Goal: Task Accomplishment & Management: Manage account settings

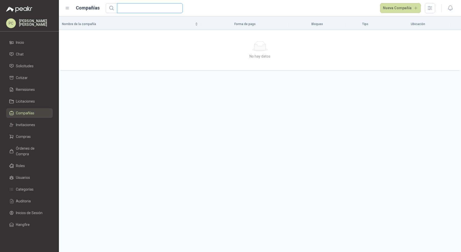
click at [145, 12] on input "text" at bounding box center [147, 8] width 55 height 9
type input "****"
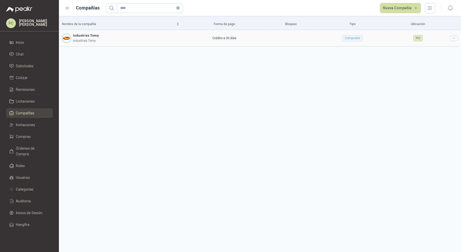
click at [457, 39] on div at bounding box center [454, 38] width 8 height 5
click at [443, 50] on li "Editar compañía" at bounding box center [441, 47] width 33 height 8
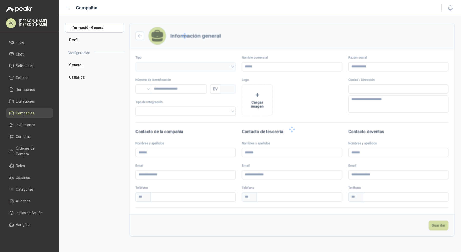
type input "**********"
type input "*********"
type input "*"
type textarea "**********"
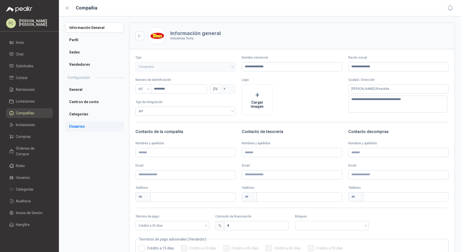
click at [97, 126] on li "Usuarios" at bounding box center [94, 126] width 59 height 10
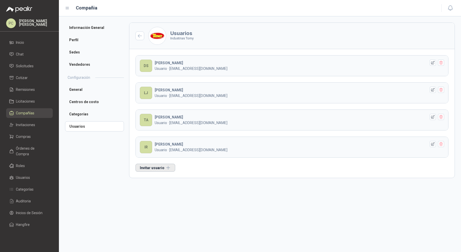
click at [160, 167] on button "Invitar usuario" at bounding box center [156, 168] width 40 height 8
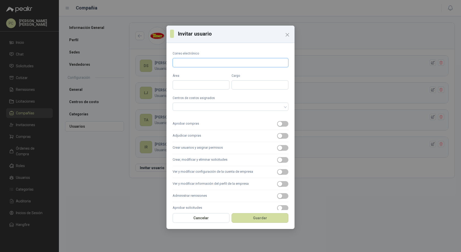
click at [214, 62] on input "Correo electrónico" at bounding box center [231, 62] width 116 height 9
type input "**********"
click at [213, 85] on input "Área" at bounding box center [201, 84] width 57 height 9
type input "*****"
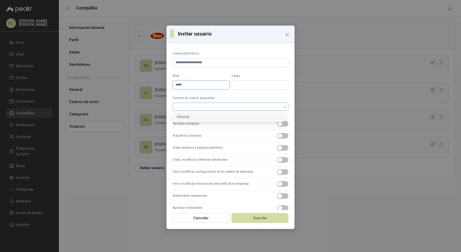
click at [209, 107] on div at bounding box center [228, 107] width 108 height 4
click at [209, 117] on div "General" at bounding box center [229, 117] width 104 height 6
click at [209, 122] on label "Aprobar compras" at bounding box center [231, 124] width 116 height 12
click at [277, 122] on button "Aprobar compras" at bounding box center [282, 124] width 11 height 6
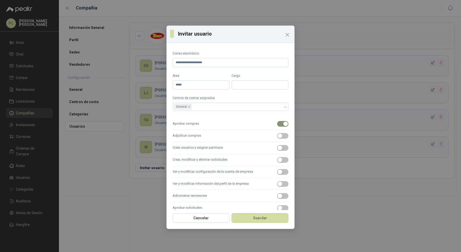
click at [208, 136] on label "Adjudicar compras" at bounding box center [231, 136] width 116 height 12
click at [277, 136] on button "Adjudicar compras" at bounding box center [282, 136] width 11 height 6
click at [208, 146] on label "Crear usuarios y asignar permisos" at bounding box center [231, 148] width 116 height 12
click at [277, 146] on button "Crear usuarios y asignar permisos" at bounding box center [282, 148] width 11 height 6
click at [208, 161] on label "Crear, modificar y eliminar solicitudes" at bounding box center [231, 160] width 116 height 12
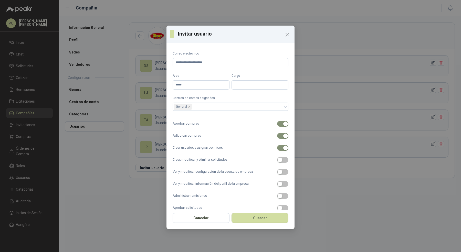
click at [277, 161] on button "Crear, modificar y eliminar solicitudes" at bounding box center [282, 160] width 11 height 6
click at [206, 177] on label "Ver y modificar configuración de la cuenta de empresa" at bounding box center [231, 172] width 116 height 12
click at [277, 175] on button "Ver y modificar configuración de la cuenta de empresa" at bounding box center [282, 172] width 11 height 6
click at [206, 188] on label "Ver y modificar información del perfil de la empresa" at bounding box center [231, 184] width 116 height 12
click at [277, 187] on button "Ver y modificar información del perfil de la empresa" at bounding box center [282, 184] width 11 height 6
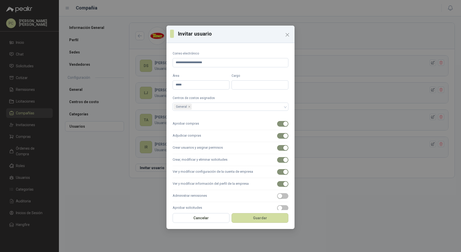
click at [205, 202] on label "Aprobar solicitudes" at bounding box center [231, 208] width 116 height 12
click at [277, 206] on button "Aprobar solicitudes" at bounding box center [282, 209] width 11 height 6
click at [207, 198] on label "Administrar remisiones" at bounding box center [231, 196] width 116 height 12
click at [277, 198] on button "Administrar remisiones" at bounding box center [282, 196] width 11 height 6
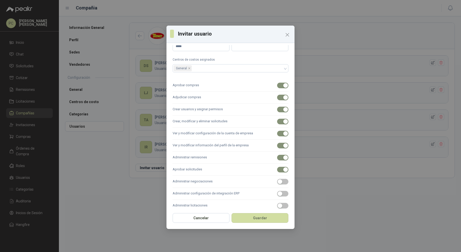
scroll to position [43, 0]
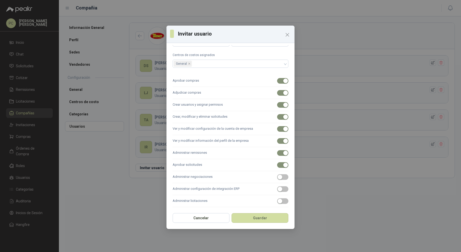
click at [211, 172] on label "Administrar negociaciones" at bounding box center [231, 177] width 116 height 12
click at [277, 175] on button "Administrar negociaciones" at bounding box center [282, 178] width 11 height 6
click at [211, 187] on label "Administrar configuración de integración ERP" at bounding box center [231, 189] width 116 height 12
click at [277, 187] on button "Administrar configuración de integración ERP" at bounding box center [282, 190] width 11 height 6
click at [211, 198] on label "Administrar licitaciones" at bounding box center [231, 202] width 116 height 12
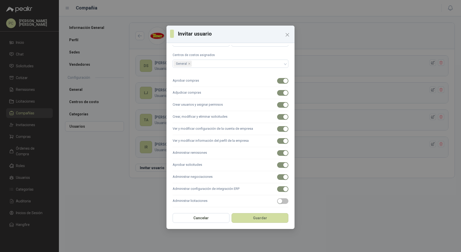
click at [277, 199] on button "Administrar licitaciones" at bounding box center [282, 202] width 11 height 6
click at [252, 214] on button "Guardar" at bounding box center [260, 218] width 57 height 10
